Goal: Task Accomplishment & Management: Manage account settings

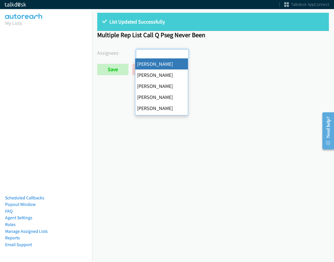
click at [228, 53] on div "Abigail Odhiambo Alana Ruiz Cathy Shahan Charles Ross Daquaya Johnson Ian Jada …" at bounding box center [232, 54] width 193 height 10
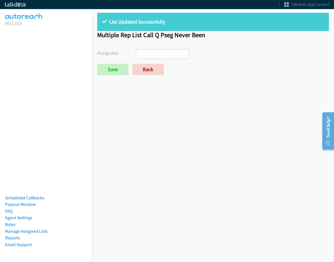
click at [148, 54] on input "search" at bounding box center [146, 53] width 20 height 9
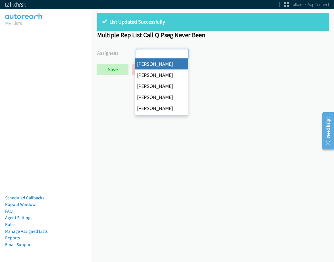
select select "cb11e729-9a1d-44de-9b38-0f5a50c7e01c"
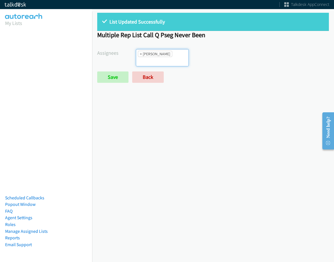
click at [160, 58] on ul "× Abigail Odhiambo" at bounding box center [162, 57] width 52 height 17
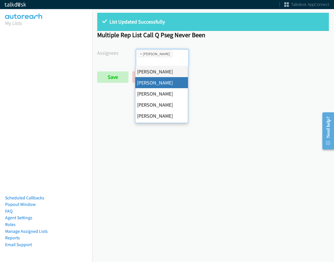
drag, startPoint x: 160, startPoint y: 82, endPoint x: 170, endPoint y: 59, distance: 24.9
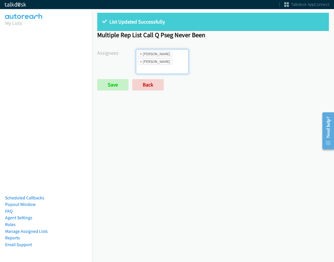
click at [156, 65] on input "search" at bounding box center [146, 69] width 20 height 9
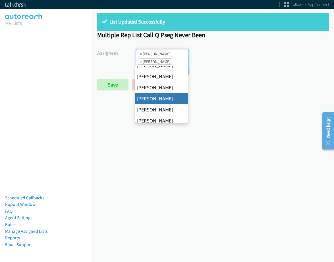
scroll to position [57, 0]
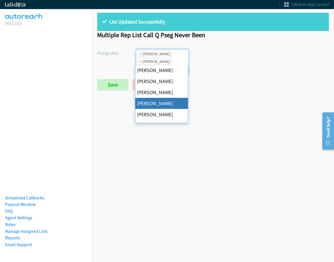
drag, startPoint x: 163, startPoint y: 106, endPoint x: 162, endPoint y: 73, distance: 32.7
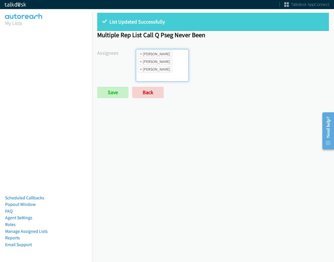
click at [162, 70] on li "× Jasmin Martinez" at bounding box center [155, 69] width 34 height 6
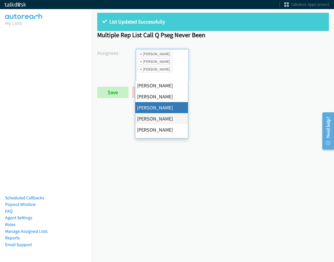
scroll to position [28, 0]
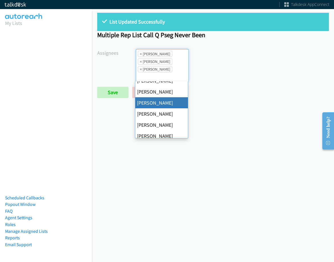
drag, startPoint x: 167, startPoint y: 102, endPoint x: 169, endPoint y: 81, distance: 21.1
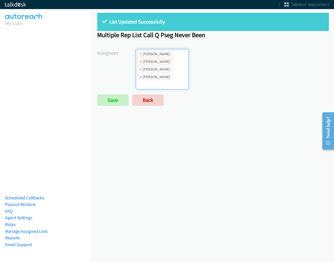
click at [169, 81] on ul "× Abigail Odhiambo × Alana Ruiz × Daquaya Johnson × Jasmin Martinez" at bounding box center [162, 69] width 52 height 40
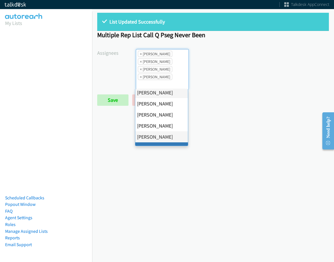
scroll to position [98, 0]
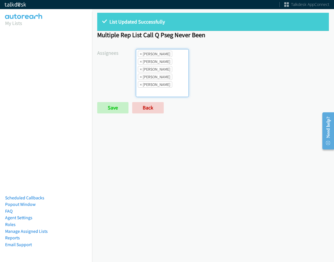
drag, startPoint x: 99, startPoint y: 115, endPoint x: 106, endPoint y: 110, distance: 7.8
click at [100, 114] on div "List Updated Successfully Multiple Rep List Call Q Pseg Never Been Assignees Ab…" at bounding box center [213, 66] width 242 height 116
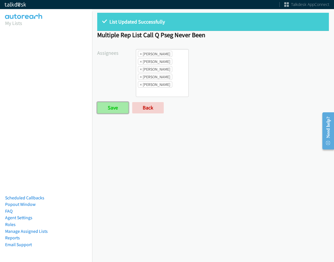
click at [106, 110] on input "Save" at bounding box center [112, 107] width 31 height 11
click at [153, 109] on link "Back" at bounding box center [148, 107] width 32 height 11
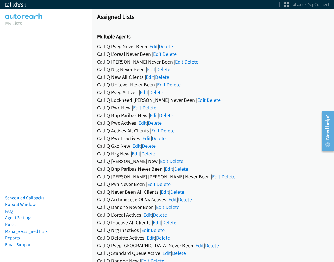
click at [160, 56] on link "Edit" at bounding box center [157, 54] width 8 height 7
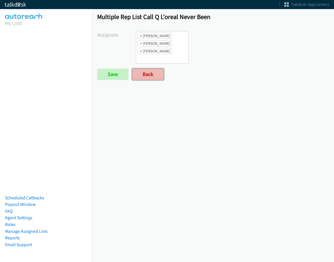
click at [143, 78] on link "Back" at bounding box center [148, 74] width 32 height 11
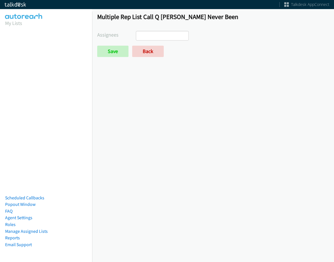
select select
click at [149, 52] on link "Back" at bounding box center [148, 51] width 32 height 11
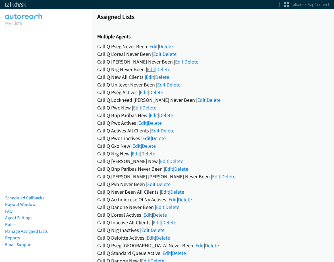
click at [153, 70] on link "Edit" at bounding box center [151, 69] width 8 height 7
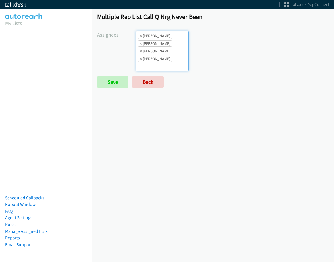
click at [142, 35] on li "× Alana Ruiz" at bounding box center [155, 36] width 34 height 6
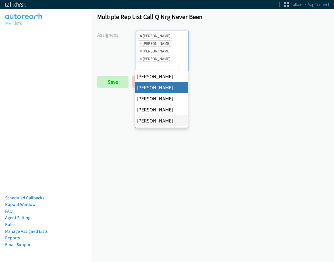
click at [140, 35] on span "×" at bounding box center [141, 36] width 2 height 6
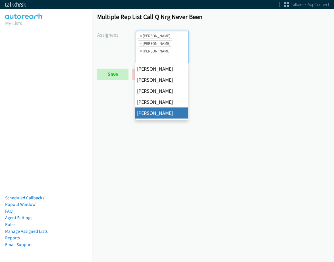
scroll to position [7, 0]
click at [140, 35] on span "×" at bounding box center [141, 36] width 2 height 6
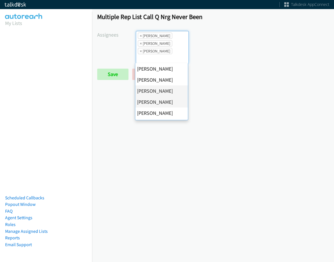
select select "74240000-76d9-4cf3-9953-4c2484ee5015"
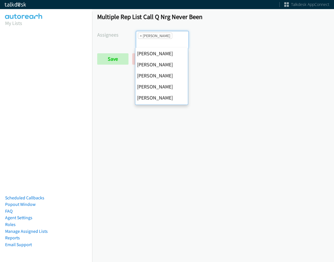
scroll to position [78, 0]
click at [140, 35] on span "×" at bounding box center [141, 36] width 2 height 6
select select
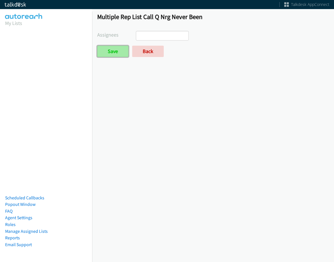
click at [116, 50] on input "Save" at bounding box center [112, 51] width 31 height 11
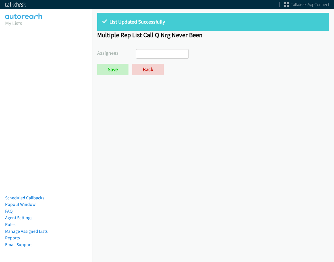
select select
click at [142, 73] on link "Back" at bounding box center [148, 69] width 32 height 11
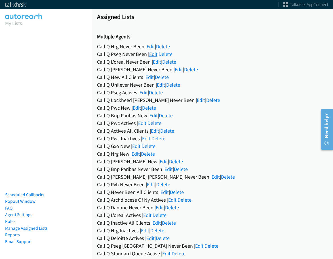
click at [154, 57] on link "Edit" at bounding box center [153, 54] width 8 height 7
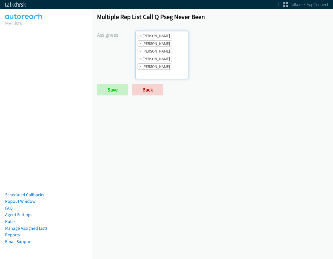
click at [176, 67] on ul "× [PERSON_NAME] × [PERSON_NAME] × [PERSON_NAME] × [PERSON_NAME] × [PERSON_NAME]" at bounding box center [162, 54] width 52 height 47
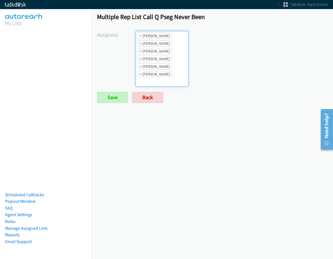
click at [176, 77] on ul "× Abigail Odhiambo × Alana Ruiz × Charles Ross × Daquaya Johnson × Jasmin Marti…" at bounding box center [162, 58] width 52 height 55
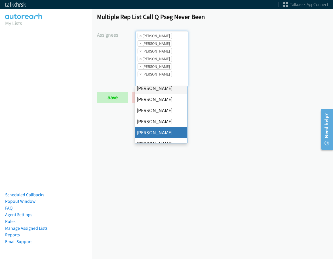
scroll to position [57, 0]
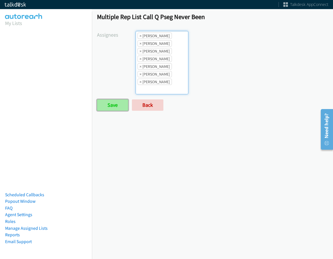
click at [108, 105] on input "Save" at bounding box center [112, 104] width 31 height 11
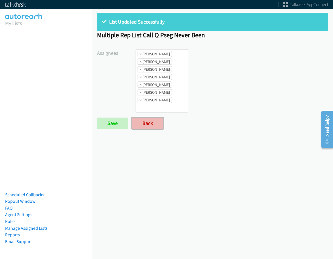
click at [148, 124] on link "Back" at bounding box center [148, 123] width 32 height 11
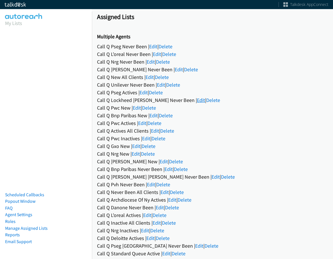
click at [197, 101] on link "Edit" at bounding box center [201, 100] width 8 height 7
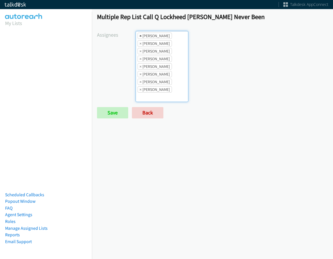
click at [140, 35] on span "×" at bounding box center [141, 36] width 2 height 6
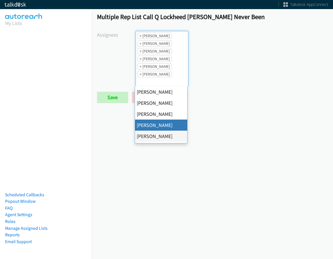
click at [140, 35] on span "×" at bounding box center [141, 36] width 2 height 6
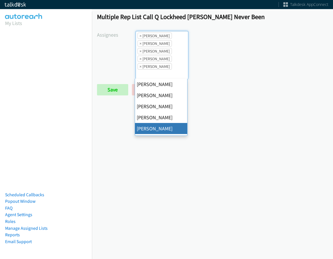
click at [140, 35] on span "×" at bounding box center [141, 36] width 2 height 6
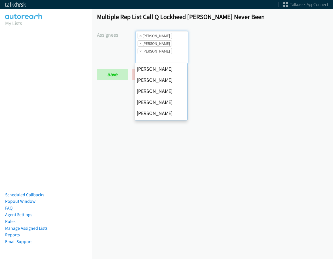
click at [140, 35] on span "×" at bounding box center [141, 36] width 2 height 6
select select "fd8c5d46-30db-44cb-8f0d-00da318b790a"
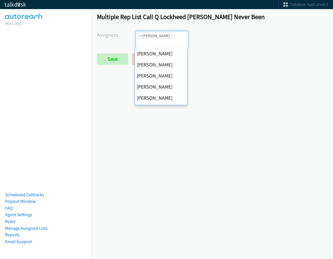
scroll to position [0, 0]
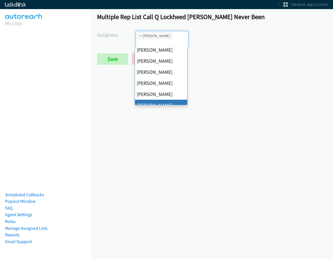
click at [140, 35] on span "×" at bounding box center [141, 36] width 2 height 6
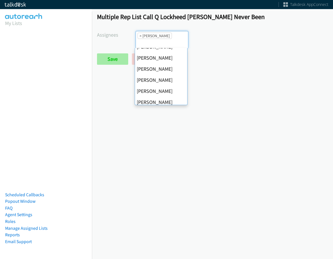
select select
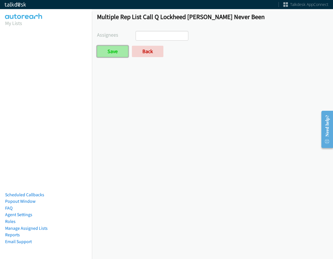
click at [116, 53] on input "Save" at bounding box center [112, 51] width 31 height 11
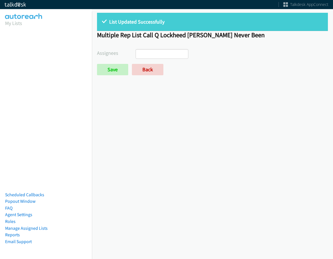
select select
click at [149, 73] on link "Back" at bounding box center [148, 69] width 32 height 11
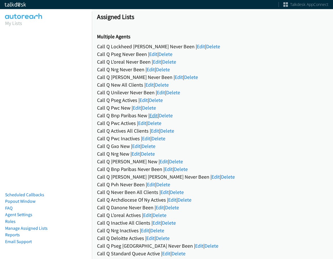
click at [154, 116] on link "Edit" at bounding box center [154, 115] width 8 height 7
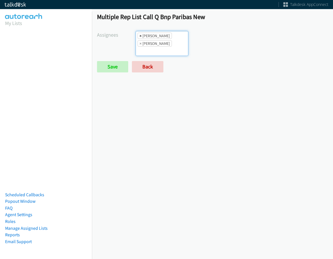
click at [140, 34] on span "×" at bounding box center [141, 36] width 2 height 6
select select "74240000-76d9-4cf3-9953-4c2484ee5015"
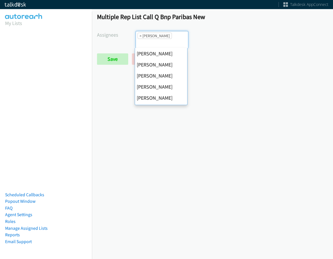
click at [140, 34] on span "×" at bounding box center [141, 36] width 2 height 6
select select
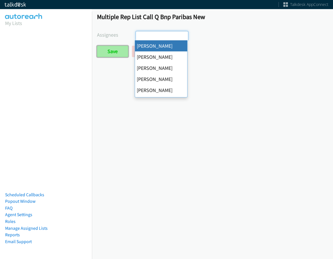
scroll to position [0, 0]
click at [118, 52] on input "Save" at bounding box center [112, 51] width 31 height 11
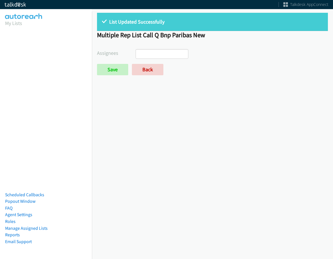
select select
click at [141, 66] on link "Back" at bounding box center [148, 69] width 32 height 11
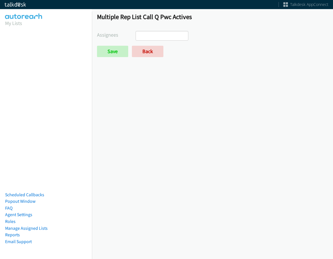
select select
click at [146, 54] on link "Back" at bounding box center [148, 51] width 32 height 11
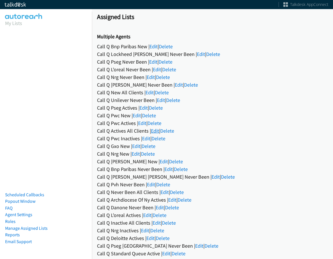
click at [154, 130] on link "Edit" at bounding box center [155, 130] width 8 height 7
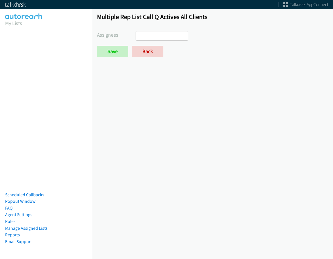
select select
click at [150, 52] on link "Back" at bounding box center [148, 51] width 32 height 11
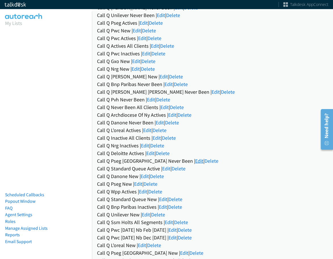
scroll to position [85, 0]
click at [154, 138] on link "Edit" at bounding box center [157, 137] width 8 height 7
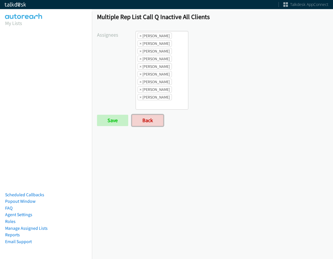
click at [153, 120] on link "Back" at bounding box center [148, 120] width 32 height 11
